Goal: Register for event/course

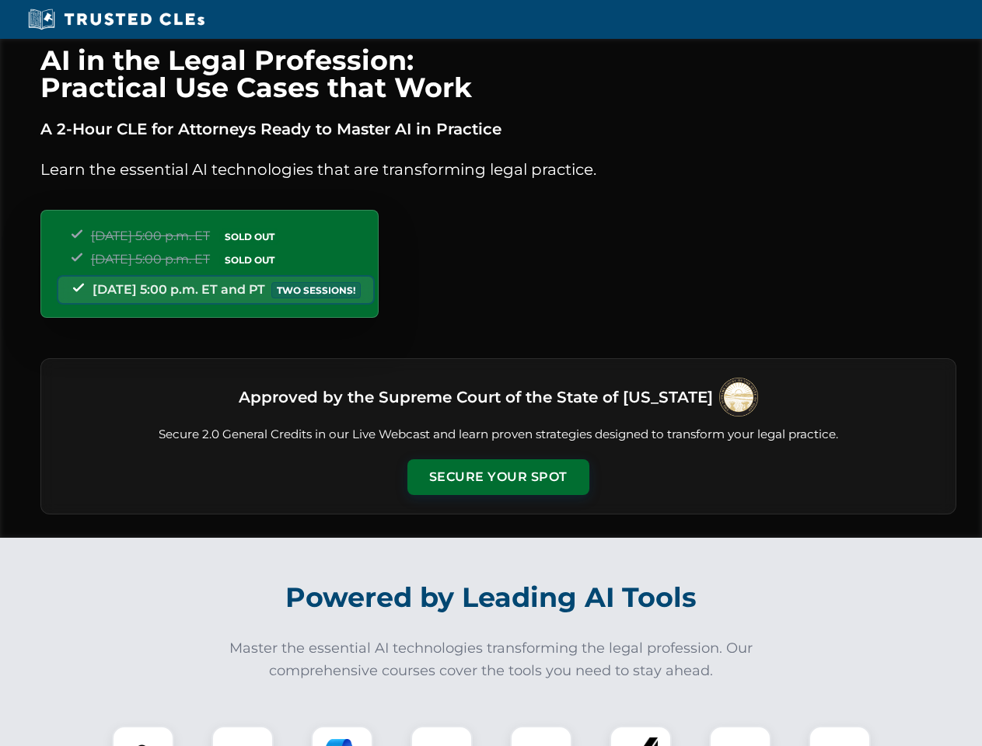
click at [497, 477] on button "Secure Your Spot" at bounding box center [498, 477] width 182 height 36
click at [143, 736] on img at bounding box center [142, 756] width 45 height 45
